Goal: Navigation & Orientation: Find specific page/section

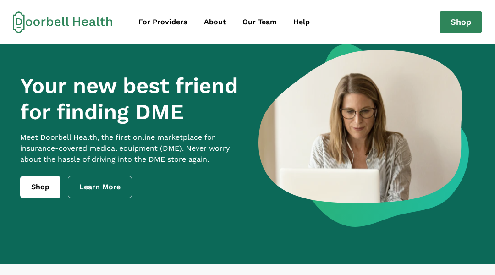
scroll to position [1073, 0]
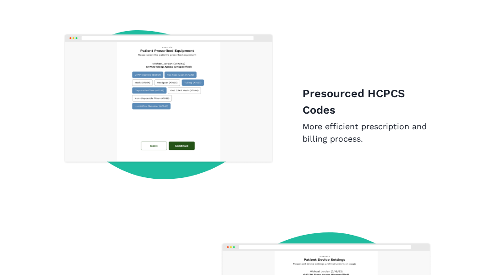
scroll to position [1451, 0]
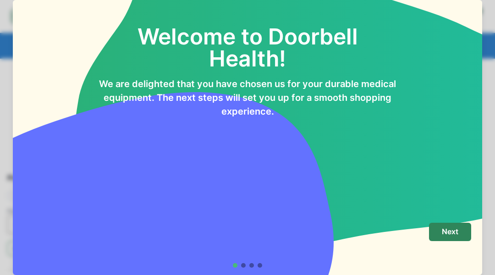
scroll to position [187, 0]
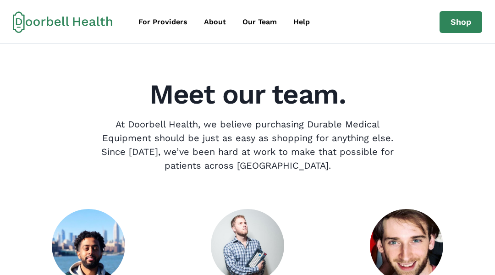
scroll to position [651, 0]
